Goal: Transaction & Acquisition: Purchase product/service

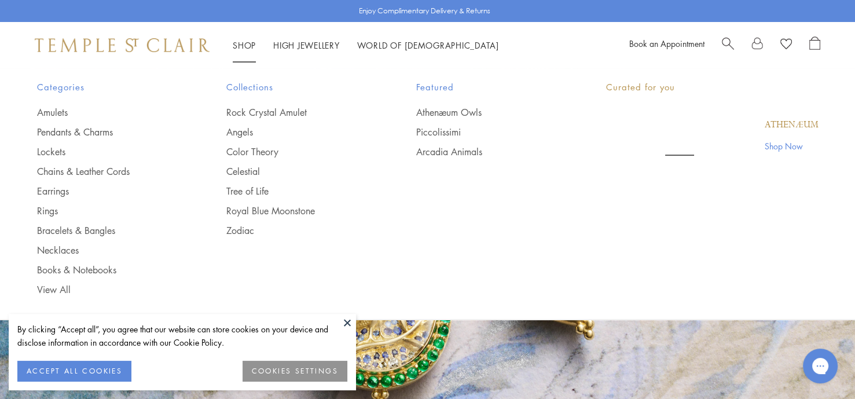
click at [255, 43] on link "Shop Shop" at bounding box center [244, 45] width 23 height 12
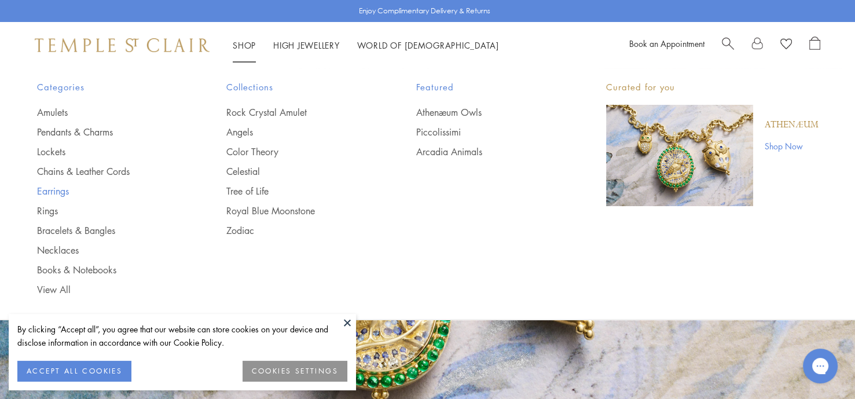
click at [53, 192] on link "Earrings" at bounding box center [109, 191] width 144 height 13
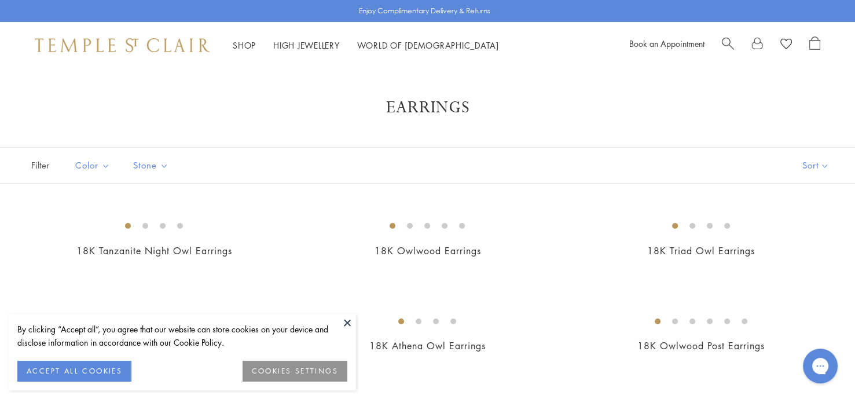
click at [312, 361] on button "COOKIES SETTINGS" at bounding box center [295, 371] width 105 height 21
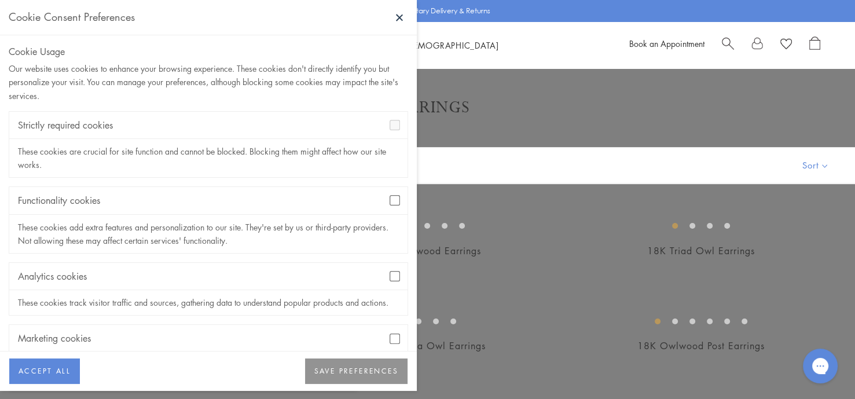
scroll to position [67, 0]
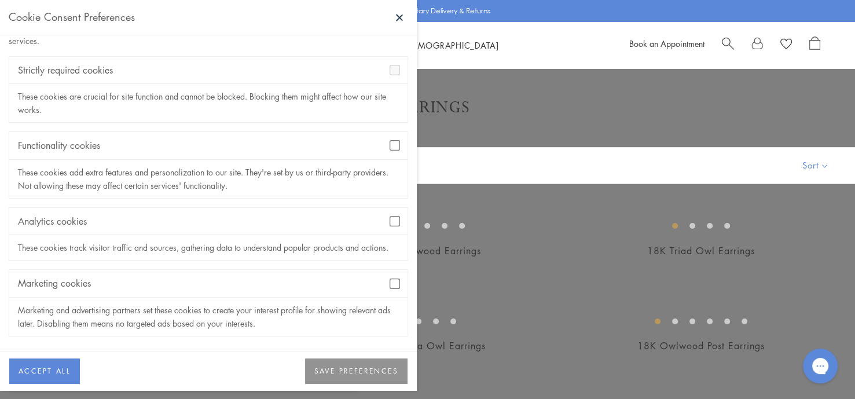
click at [74, 366] on button "ACCEPT ALL" at bounding box center [44, 370] width 71 height 25
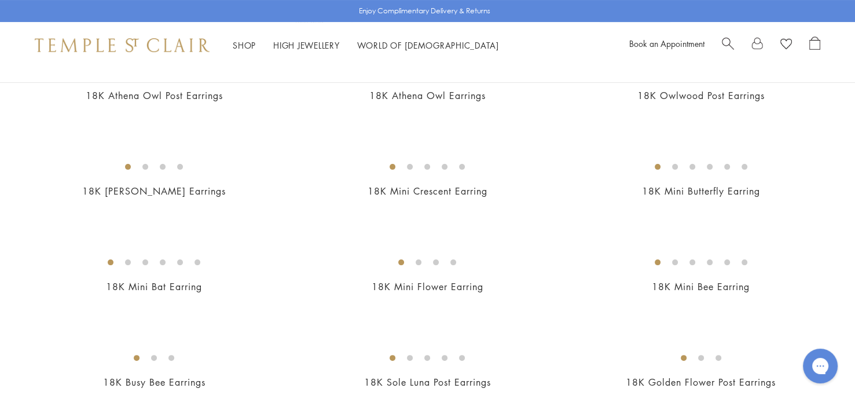
scroll to position [459, 0]
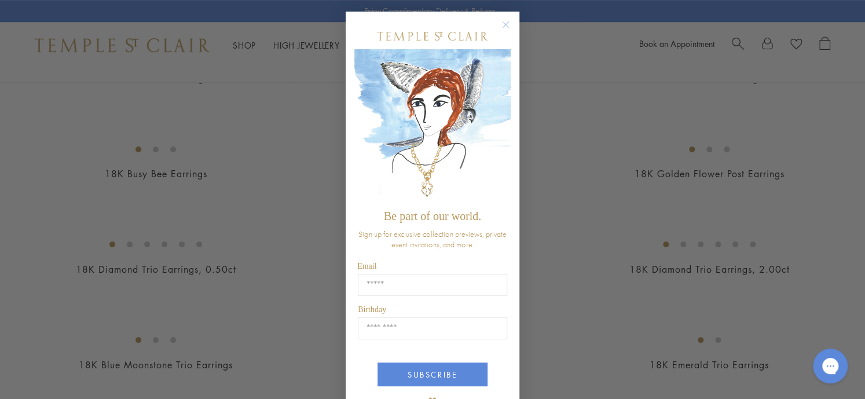
click at [505, 27] on circle "Close dialog" at bounding box center [506, 25] width 14 height 14
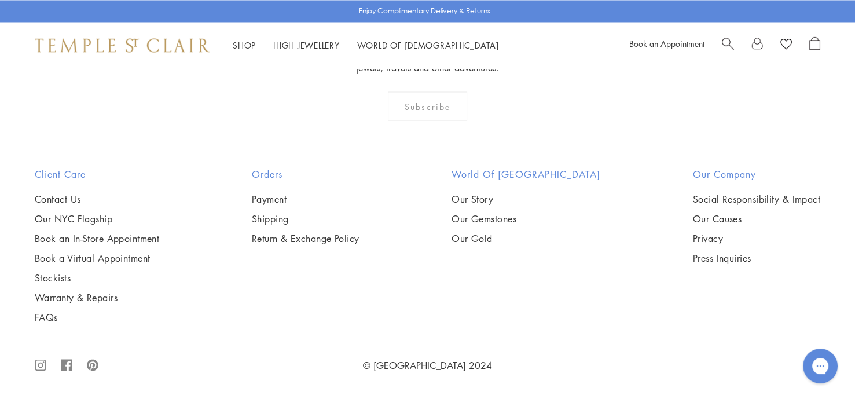
scroll to position [5752, 0]
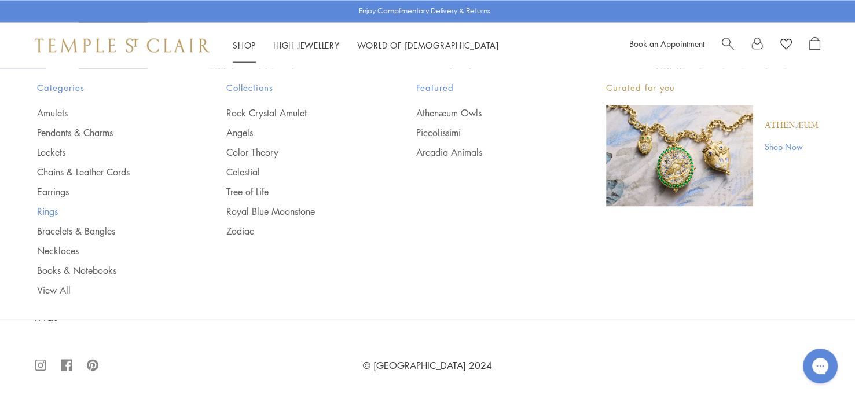
click at [56, 209] on link "Rings" at bounding box center [109, 210] width 144 height 13
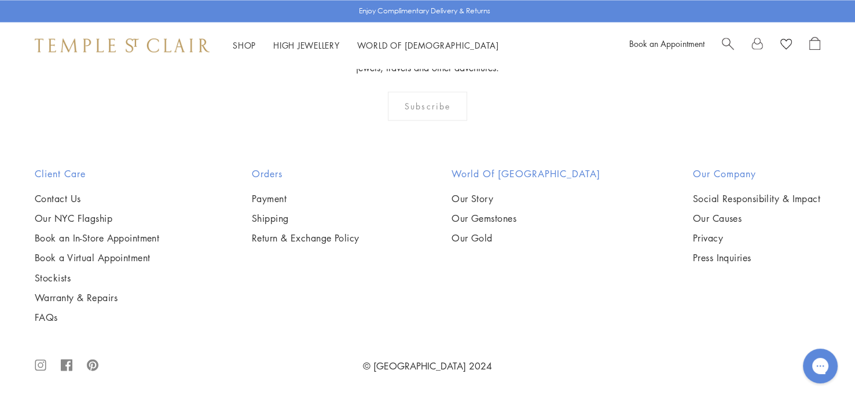
scroll to position [4419, 0]
